Goal: Task Accomplishment & Management: Complete application form

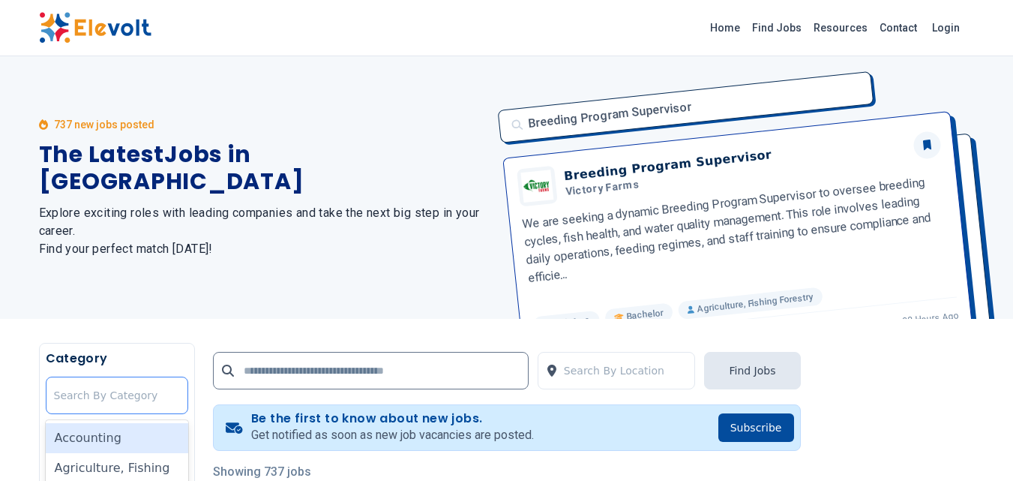
click at [104, 396] on div at bounding box center [117, 395] width 126 height 30
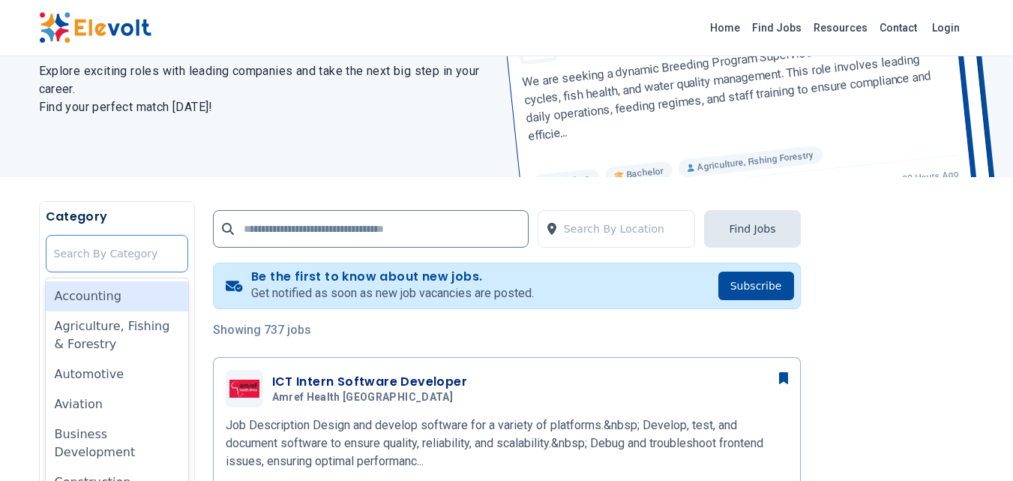
scroll to position [170, 0]
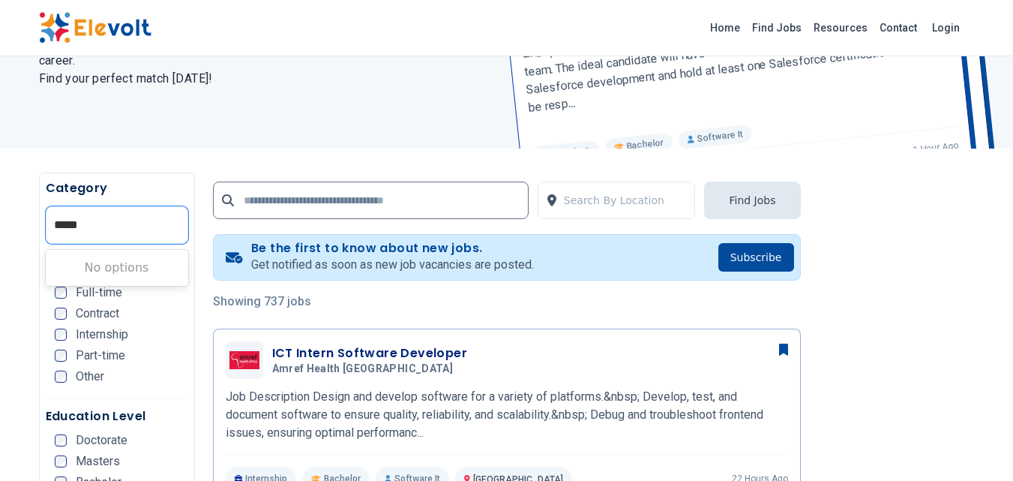
type input "*****"
click at [115, 331] on span "Internship" at bounding box center [102, 335] width 53 height 12
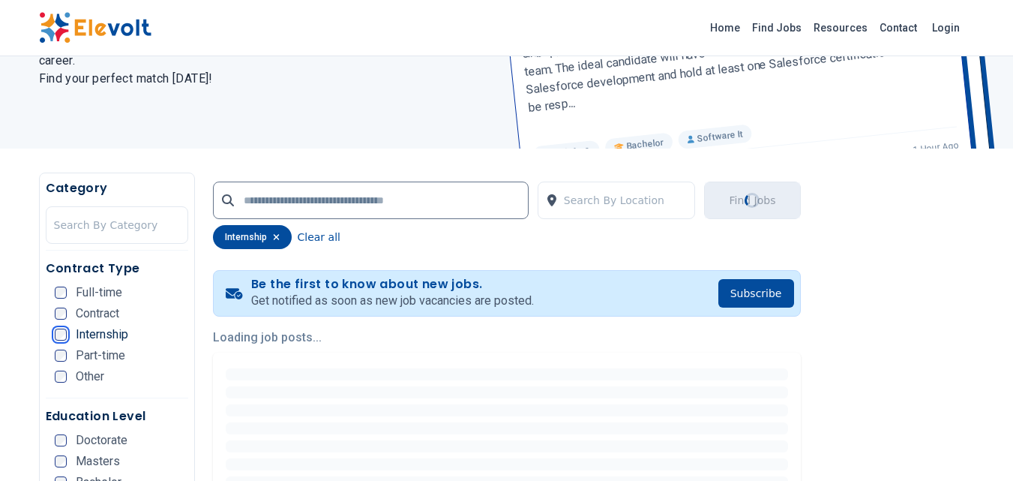
scroll to position [0, 0]
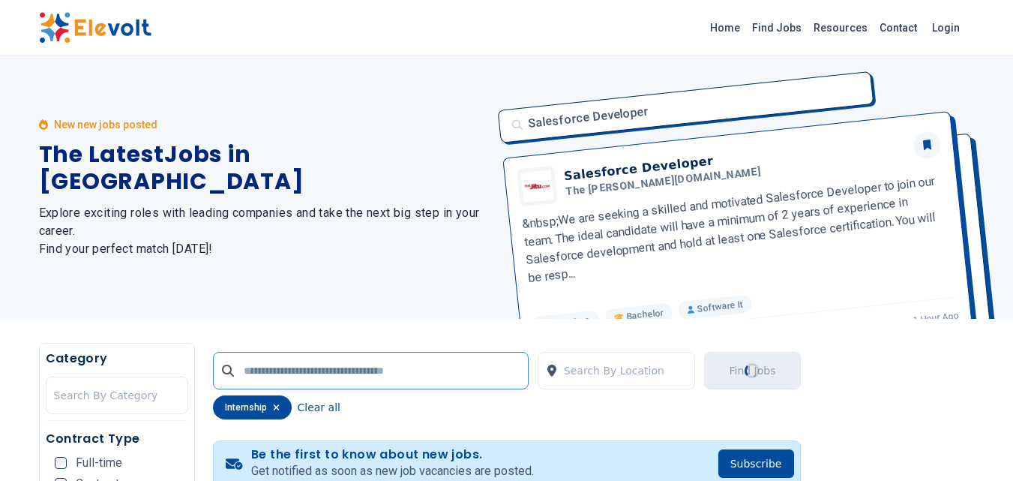
click at [272, 367] on input "text" at bounding box center [371, 371] width 316 height 38
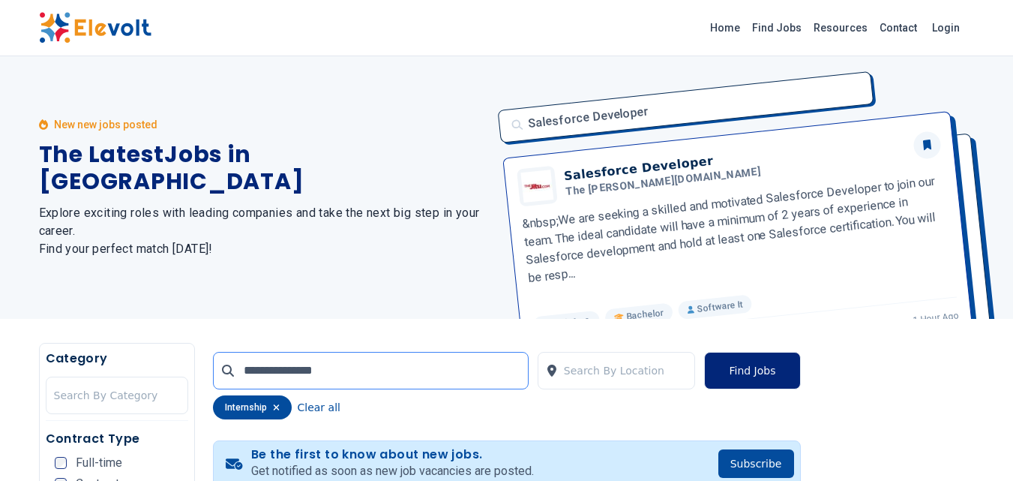
type input "**********"
click at [768, 368] on button "Find Jobs" at bounding box center [752, 371] width 96 height 38
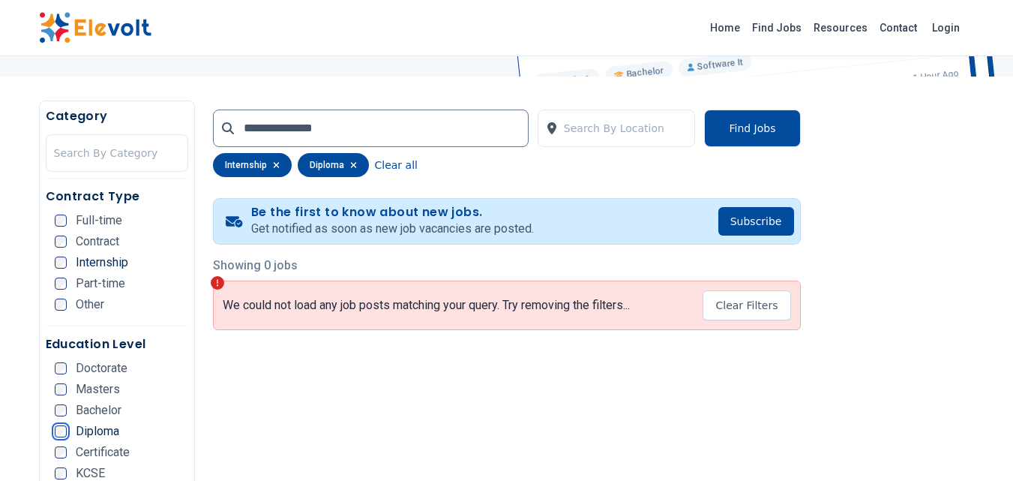
scroll to position [240, 0]
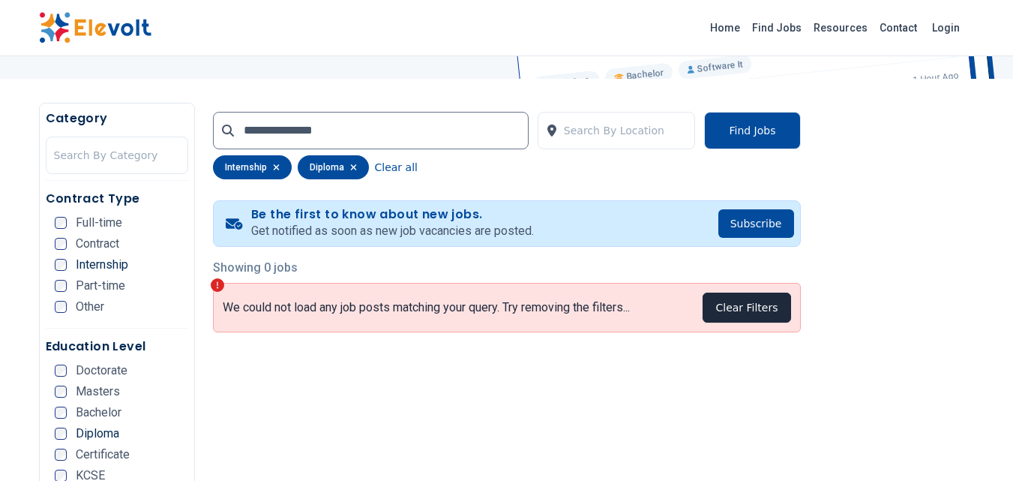
click at [745, 310] on button "Clear Filters" at bounding box center [747, 308] width 88 height 30
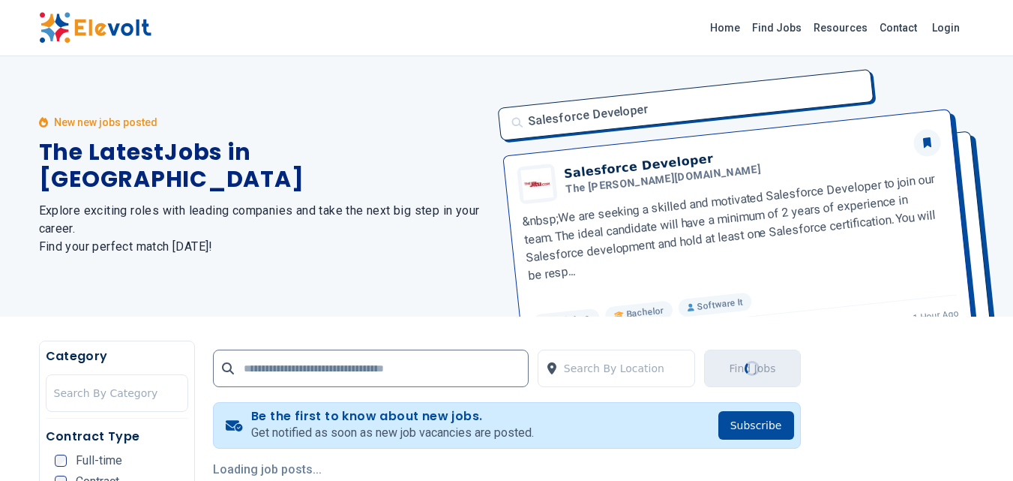
scroll to position [0, 0]
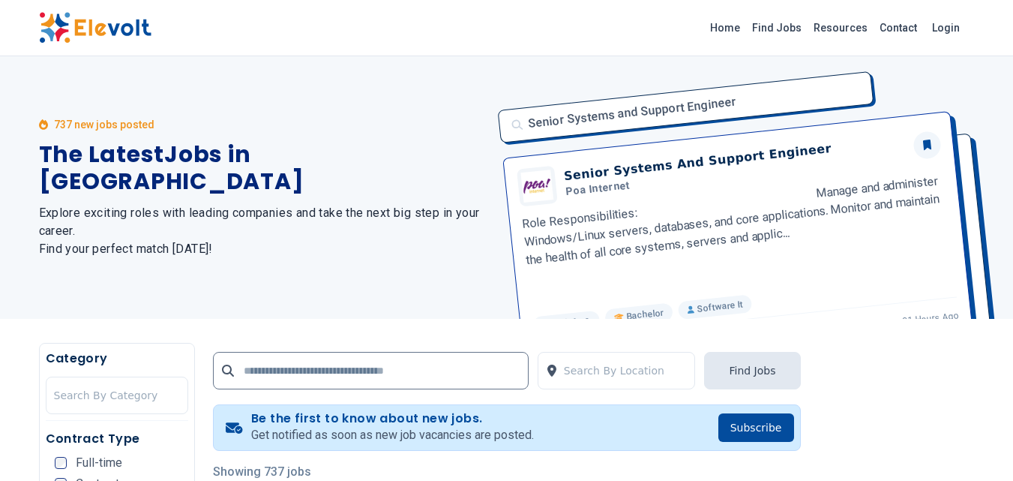
click at [800, 275] on div "Senior Systems and Support Engineer Senior Systems And Support Engineer Poa Int…" at bounding box center [732, 187] width 486 height 263
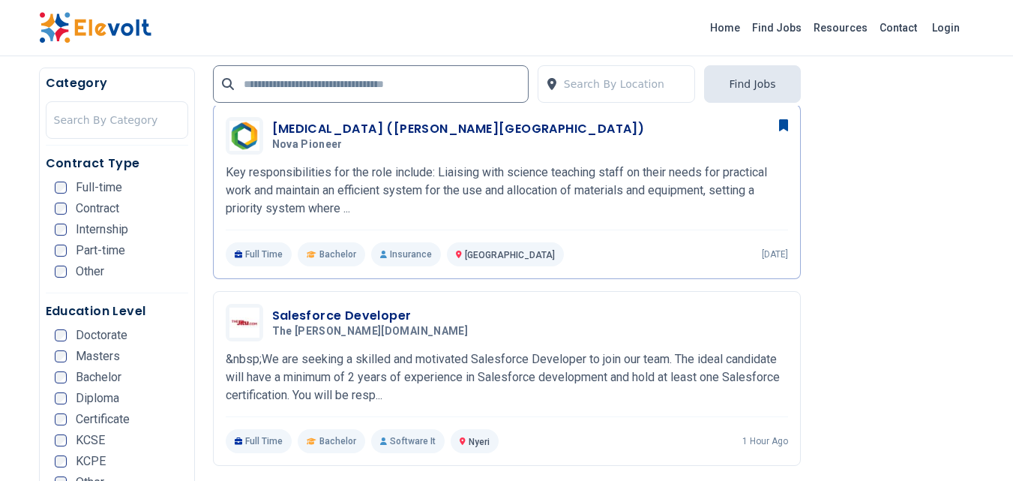
scroll to position [960, 0]
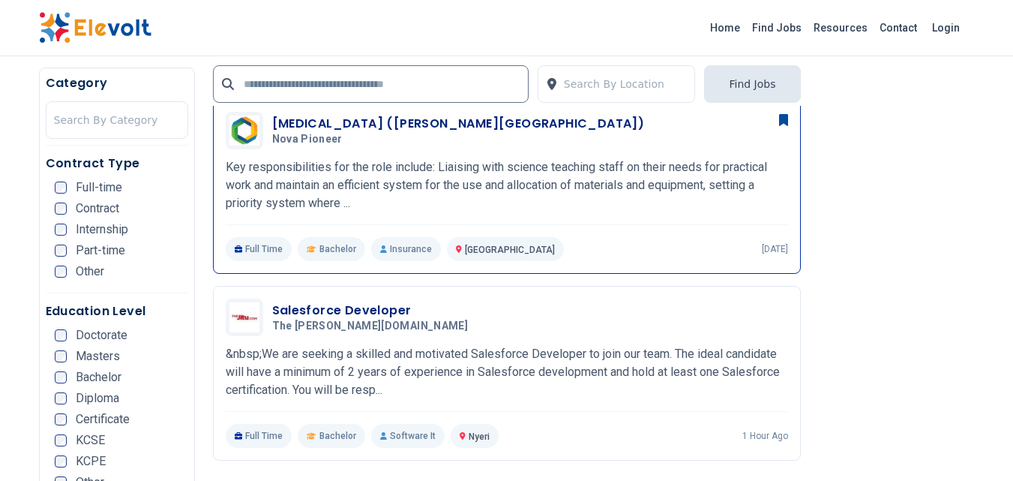
click at [341, 203] on p "Key responsibilities for the role include: Liaising with science teaching staff…" at bounding box center [507, 185] width 563 height 54
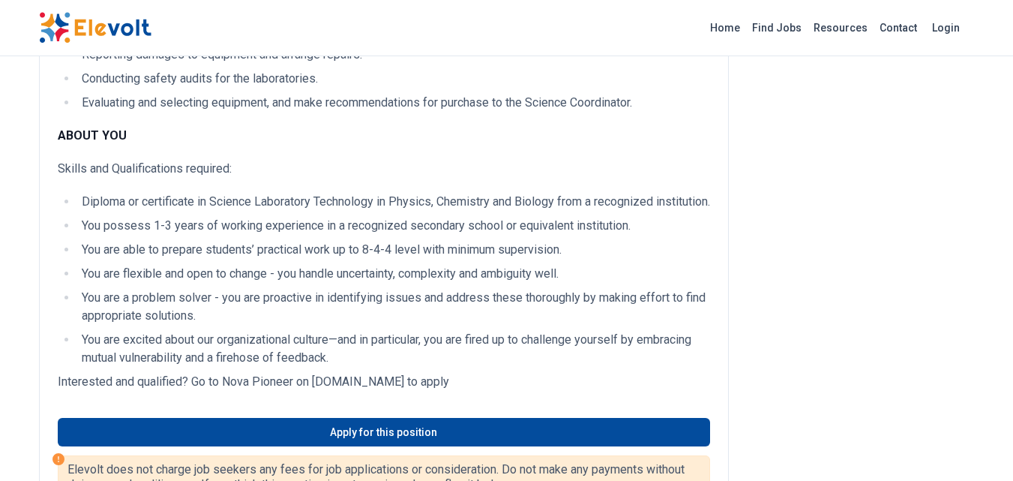
scroll to position [600, 0]
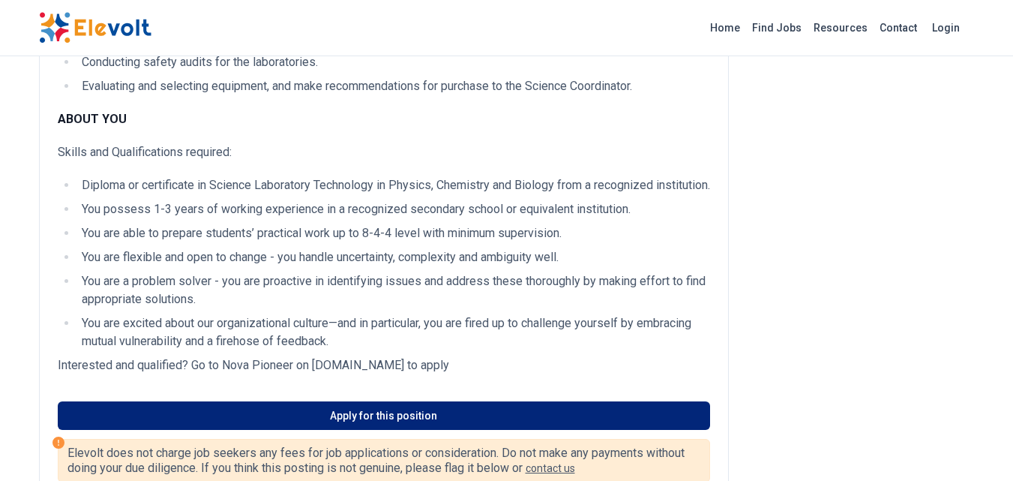
click at [376, 425] on link "Apply for this position" at bounding box center [384, 415] width 653 height 29
